Goal: Check status

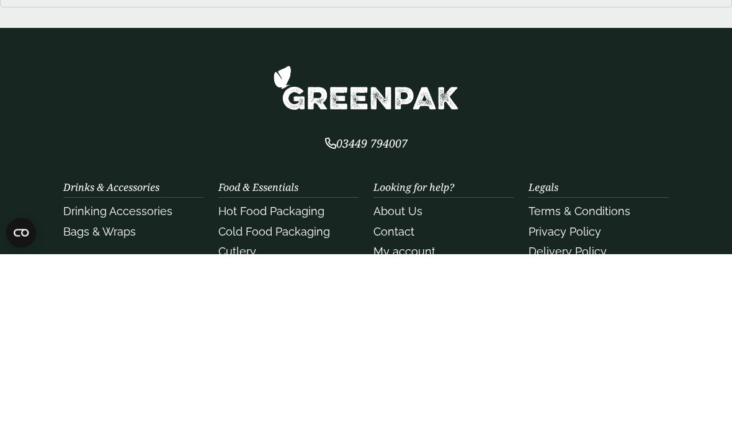
type input "**********"
click at [61, 141] on button "Login" at bounding box center [61, 142] width 93 height 22
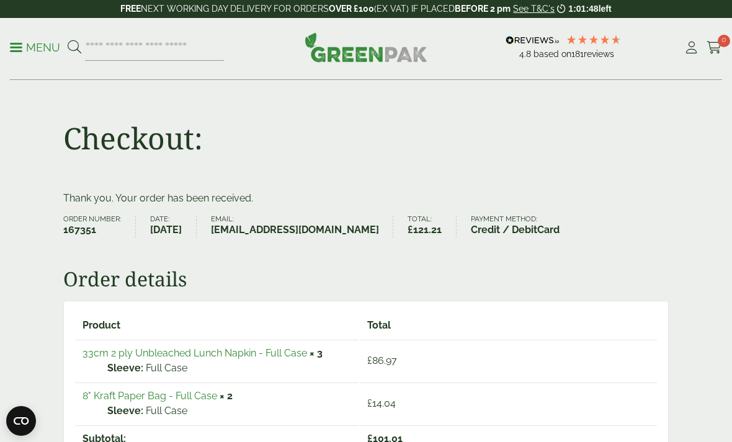
click at [721, 45] on span "0" at bounding box center [724, 41] width 12 height 12
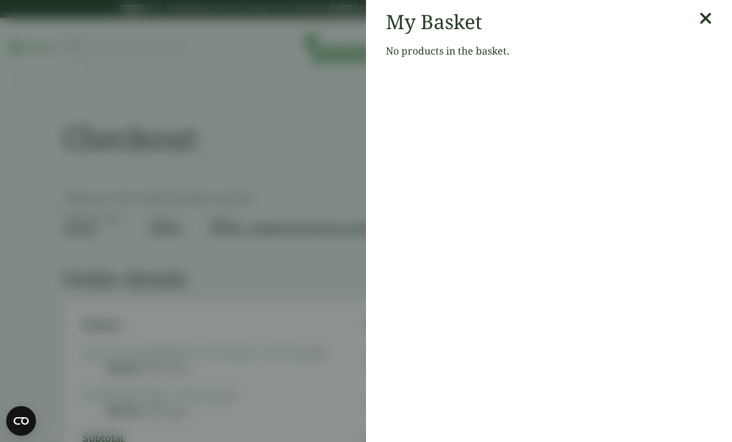
click at [703, 17] on icon at bounding box center [705, 18] width 13 height 17
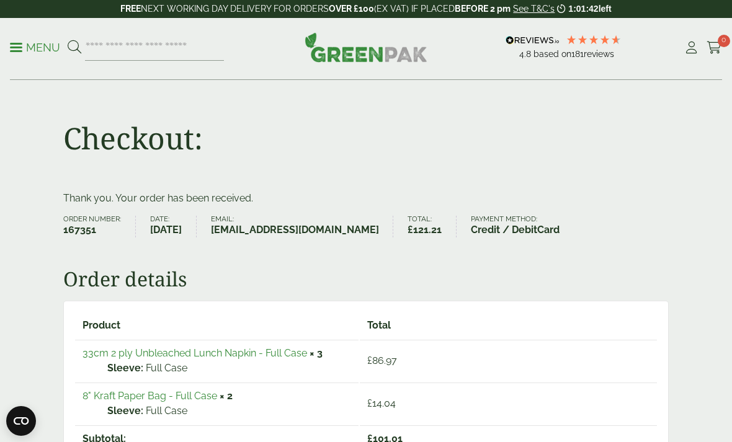
click at [688, 50] on icon at bounding box center [692, 48] width 16 height 12
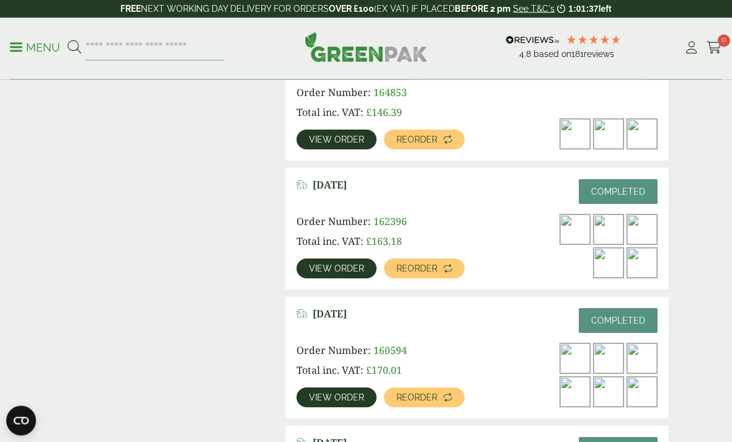
scroll to position [491, 0]
click at [347, 401] on span "View order" at bounding box center [336, 397] width 55 height 9
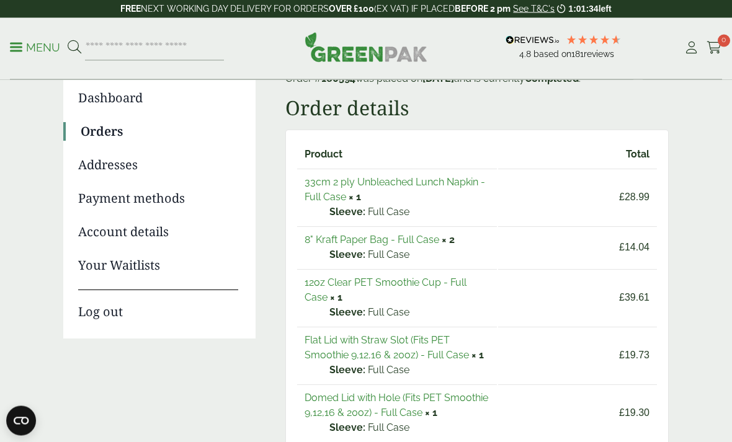
scroll to position [109, 0]
click at [435, 287] on link "12oz Clear PET Smoothie Cup - Full Case" at bounding box center [386, 290] width 162 height 27
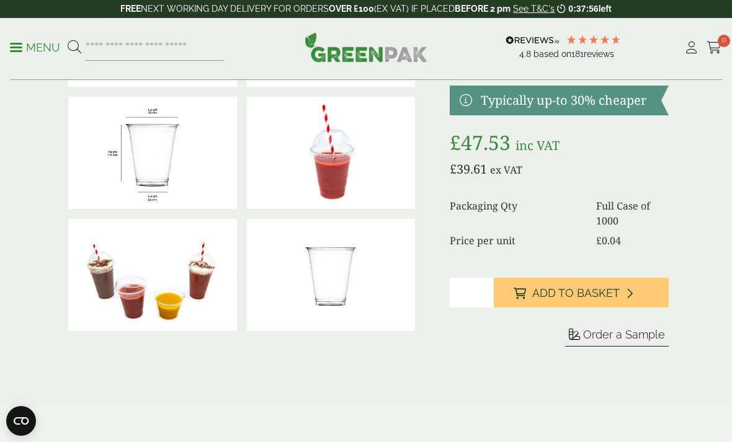
scroll to position [151, 0]
